Goal: Task Accomplishment & Management: Manage account settings

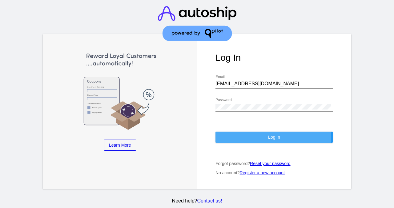
click at [240, 141] on button "Log In" at bounding box center [273, 137] width 117 height 11
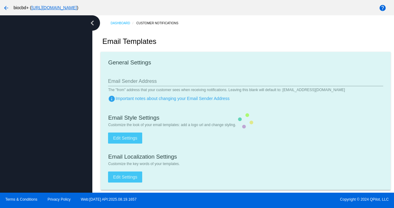
type input "[EMAIL_ADDRESS][DOMAIN_NAME]"
checkbox input "true"
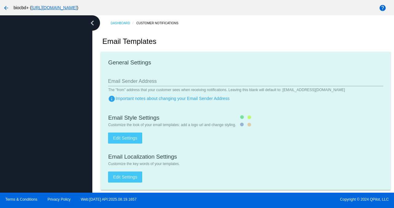
type input "[PERSON_NAME][EMAIL_ADDRESS][DOMAIN_NAME]"
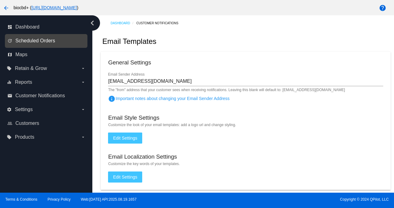
click at [48, 38] on span "Scheduled Orders" at bounding box center [35, 41] width 40 height 6
